Goal: Task Accomplishment & Management: Manage account settings

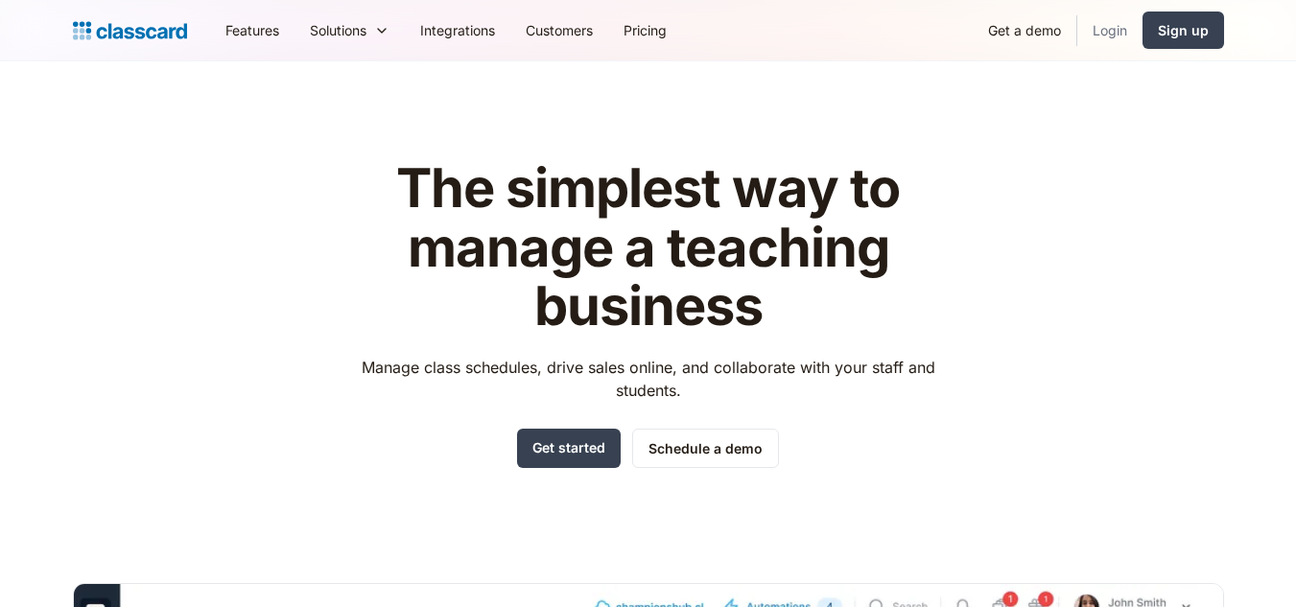
click at [1120, 29] on link "Login" at bounding box center [1110, 30] width 65 height 43
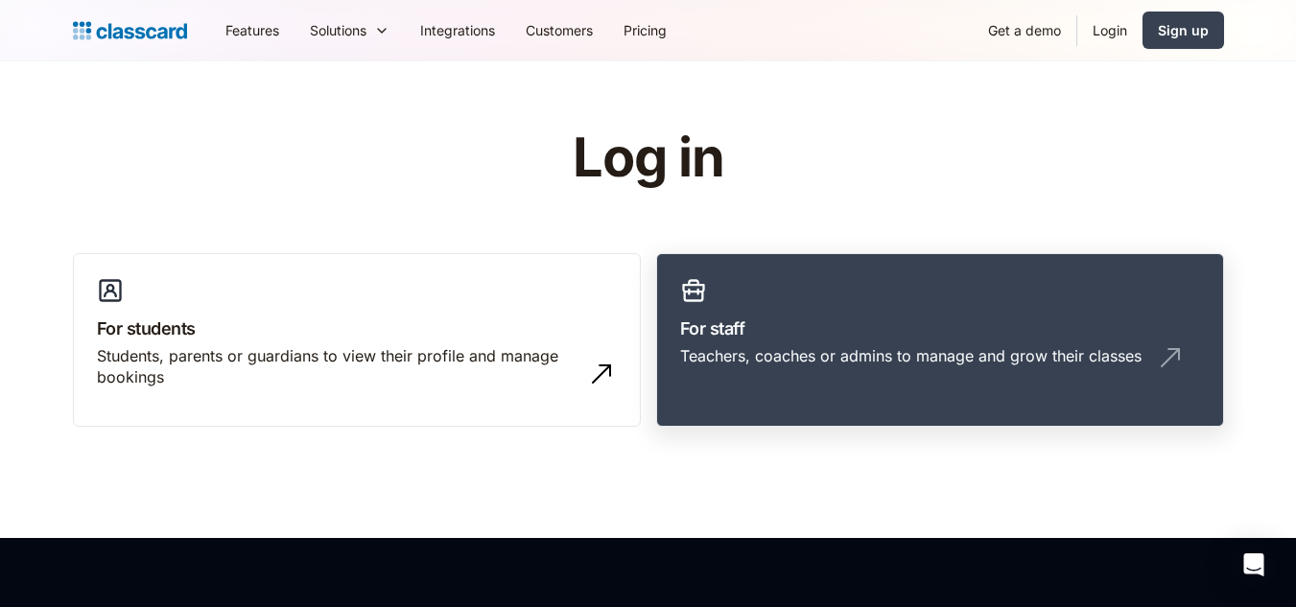
click at [850, 342] on link "For staff Teachers, coaches or admins to manage and grow their classes" at bounding box center [940, 340] width 568 height 175
